Goal: Information Seeking & Learning: Learn about a topic

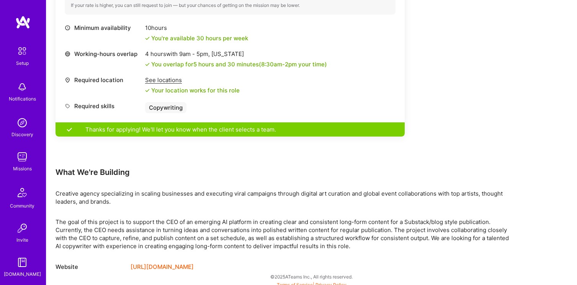
scroll to position [311, 0]
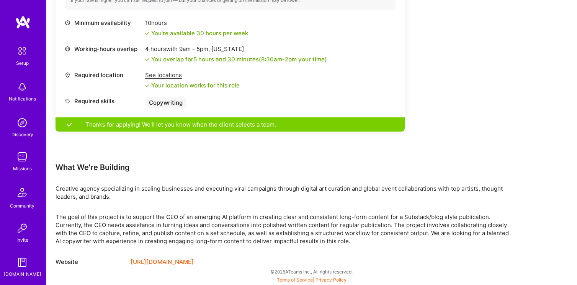
click at [231, 240] on div "The goal of this project is to support the CEO of an emerging AI platform in cr…" at bounding box center [286, 229] width 460 height 32
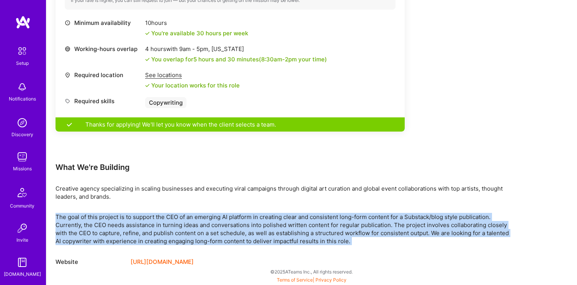
click at [231, 240] on div "The goal of this project is to support the CEO of an emerging AI platform in cr…" at bounding box center [286, 229] width 460 height 32
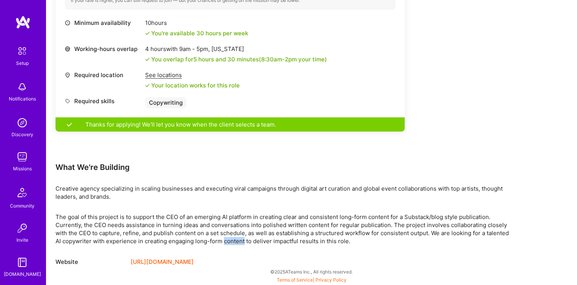
click at [231, 240] on div "The goal of this project is to support the CEO of an emerging AI platform in cr…" at bounding box center [286, 229] width 460 height 32
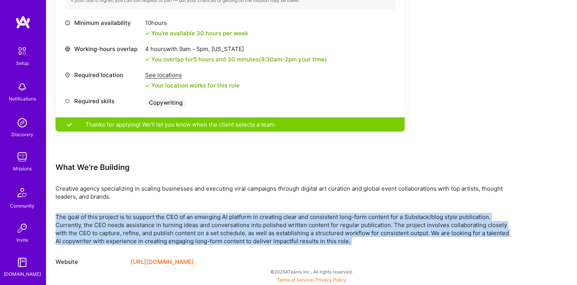
click at [231, 240] on div "The goal of this project is to support the CEO of an emerging AI platform in cr…" at bounding box center [286, 229] width 460 height 32
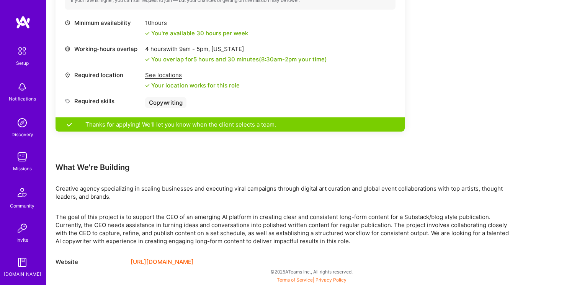
click at [338, 241] on div "The goal of this project is to support the CEO of an emerging AI platform in cr…" at bounding box center [286, 229] width 460 height 32
